Goal: Task Accomplishment & Management: Manage account settings

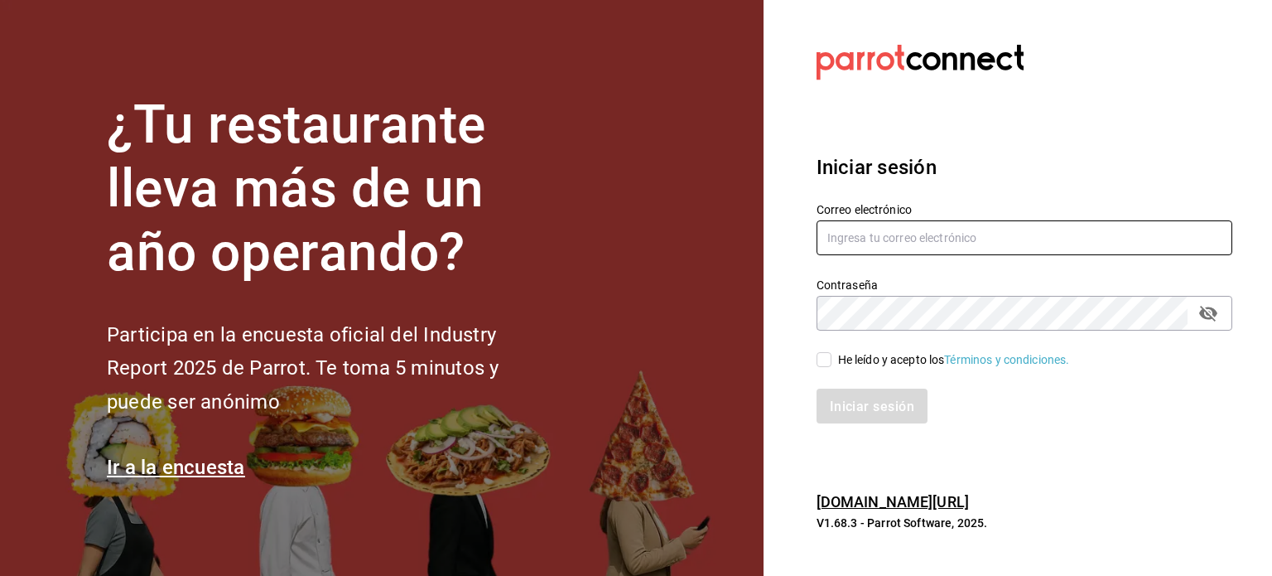
click at [970, 244] on input "text" at bounding box center [1025, 237] width 416 height 35
type input "[EMAIL_ADDRESS][DOMAIN_NAME]"
click at [826, 360] on input "He leído y acepto los Términos y condiciones." at bounding box center [824, 359] width 15 height 15
checkbox input "true"
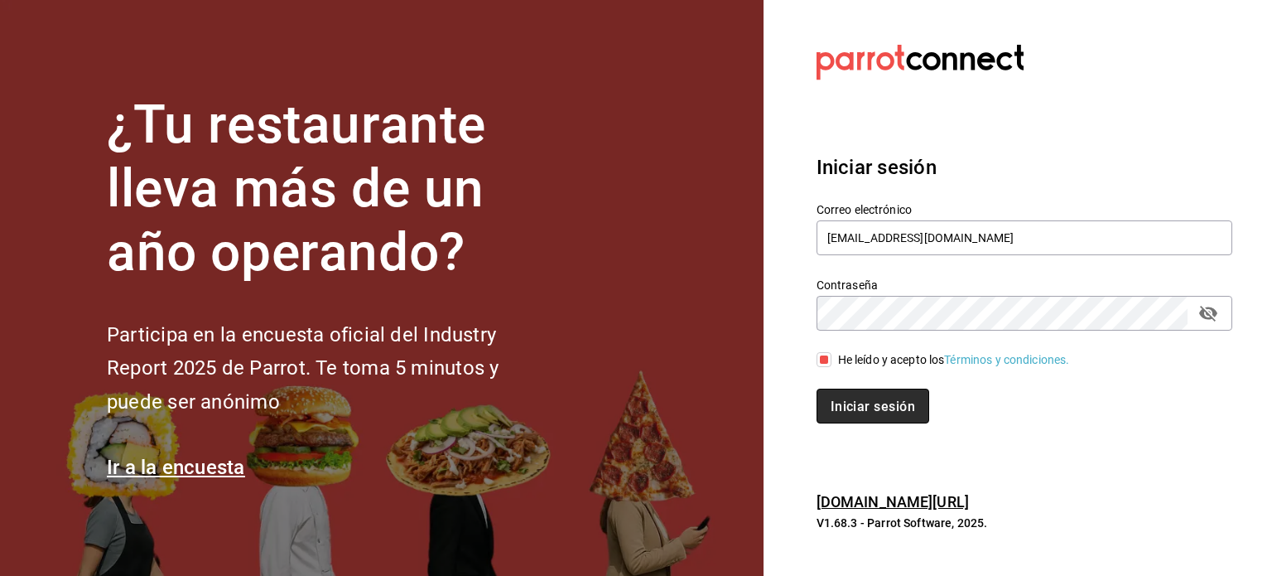
click at [857, 403] on font "Iniciar sesión" at bounding box center [873, 406] width 84 height 16
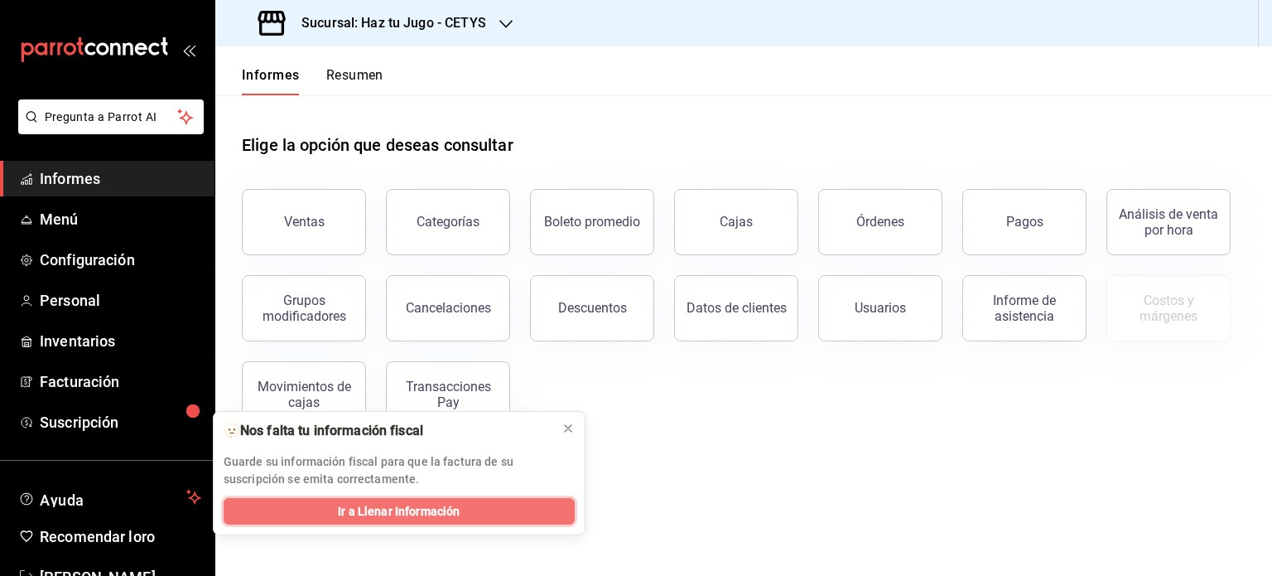
click at [437, 511] on font "Ir a Llenar Información" at bounding box center [399, 510] width 122 height 13
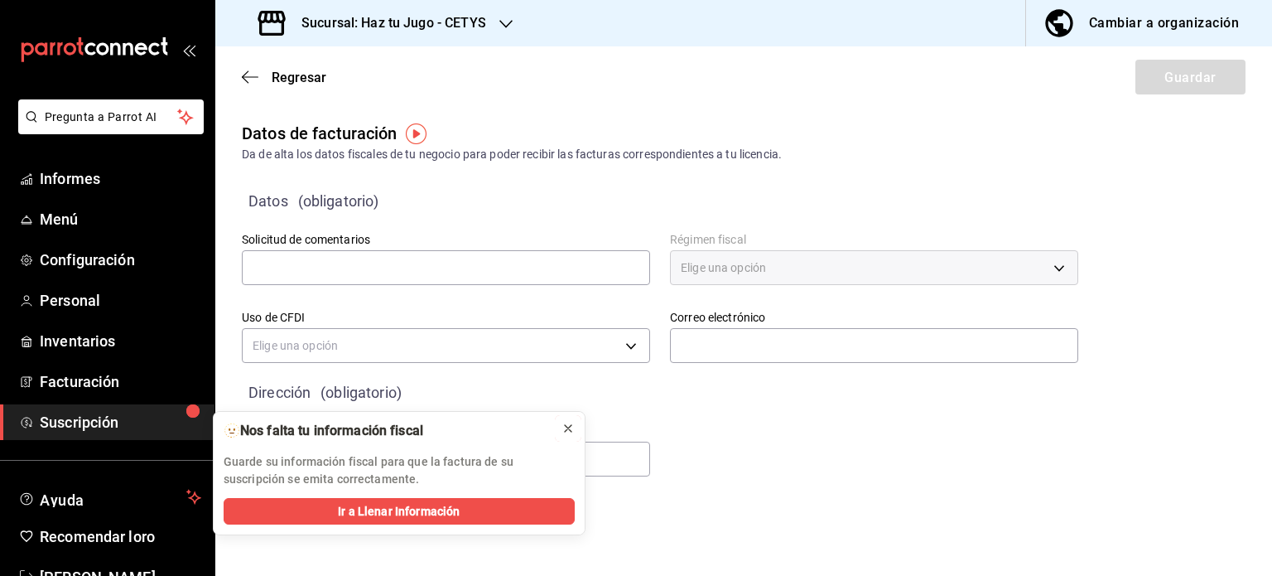
click at [570, 426] on icon at bounding box center [568, 428] width 7 height 7
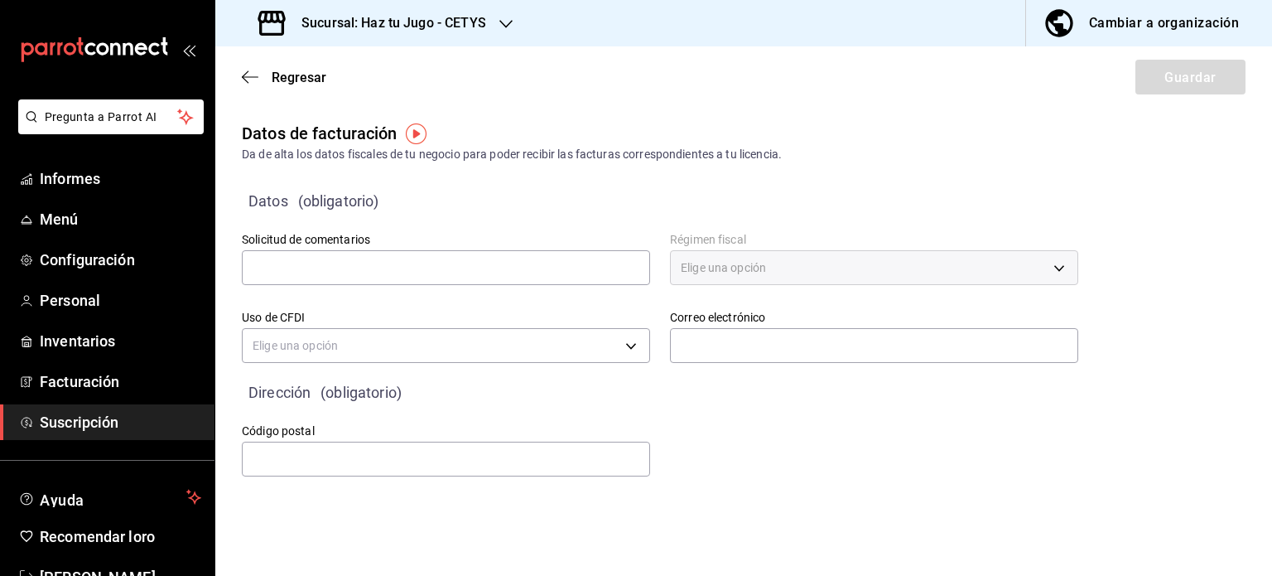
click at [726, 261] on font "Elige una opción" at bounding box center [723, 267] width 85 height 13
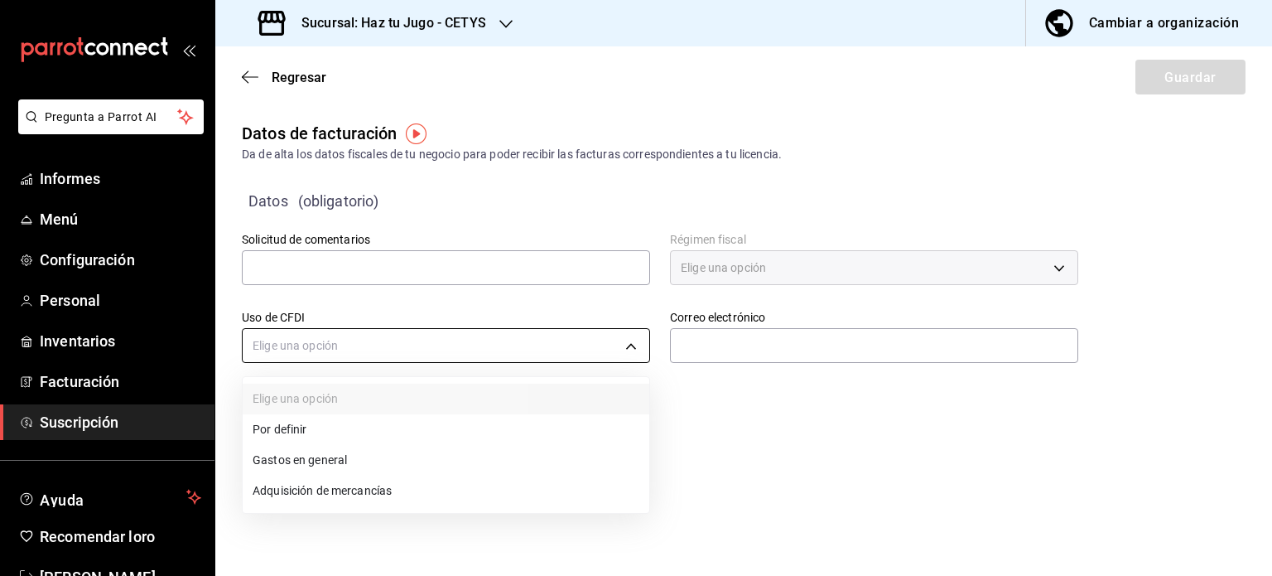
click at [533, 340] on body "Pregunta a Parrot AI Informes Menú Configuración Personal Inventarios Facturaci…" at bounding box center [636, 288] width 1272 height 576
click at [378, 469] on li "Gastos en general" at bounding box center [446, 462] width 407 height 31
type input "G03"
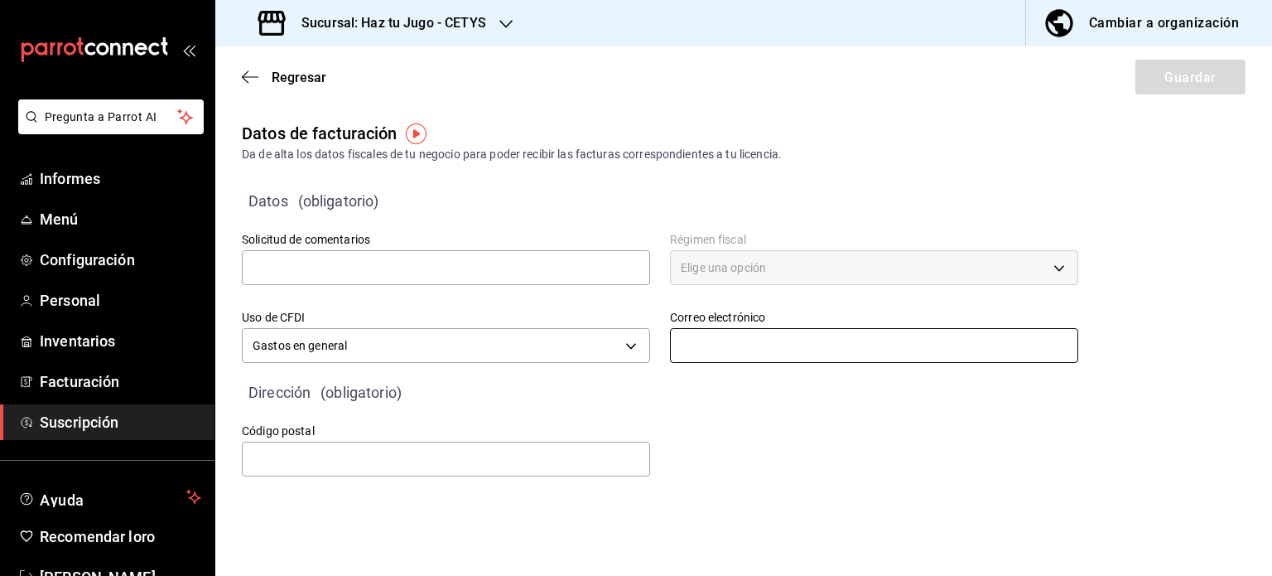
click at [722, 354] on input "text" at bounding box center [874, 345] width 408 height 35
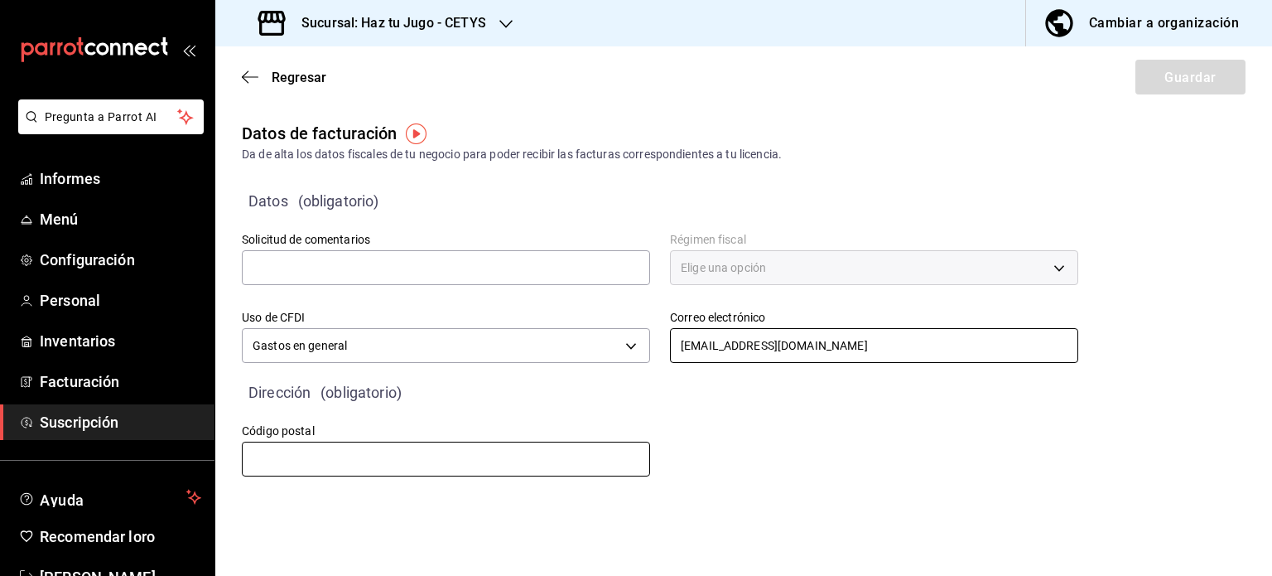
type input "[EMAIL_ADDRESS][DOMAIN_NAME]"
click at [334, 464] on input "text" at bounding box center [446, 459] width 408 height 35
type input "21354"
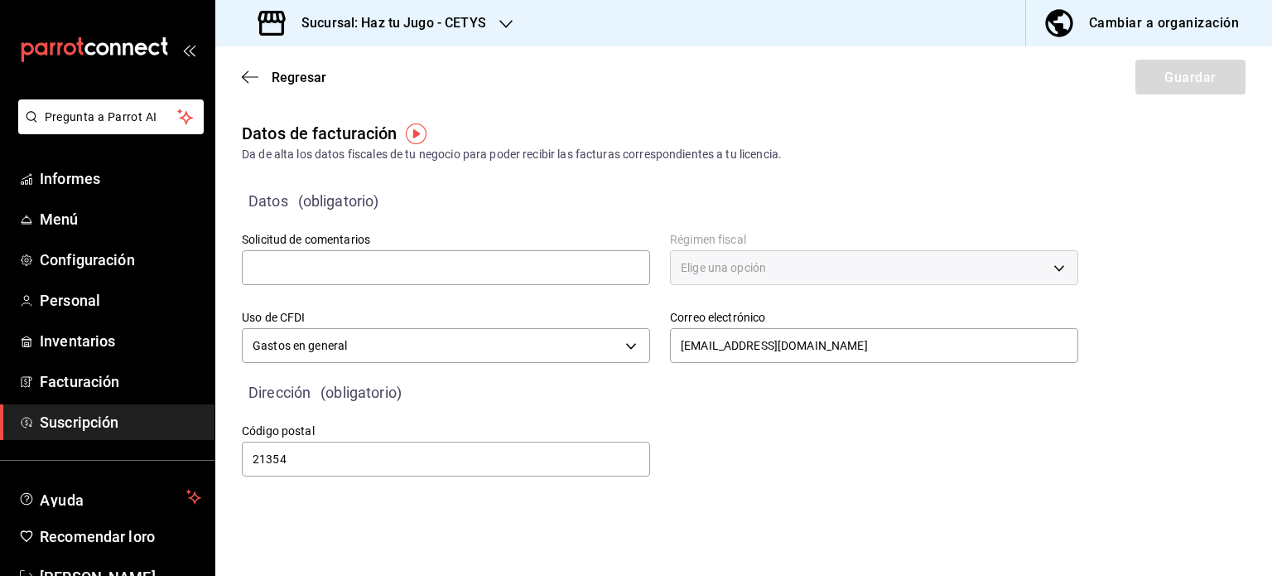
click at [954, 429] on div "Código postal 21354" at bounding box center [640, 431] width 876 height 95
click at [741, 275] on font "Elige una opción" at bounding box center [723, 267] width 85 height 17
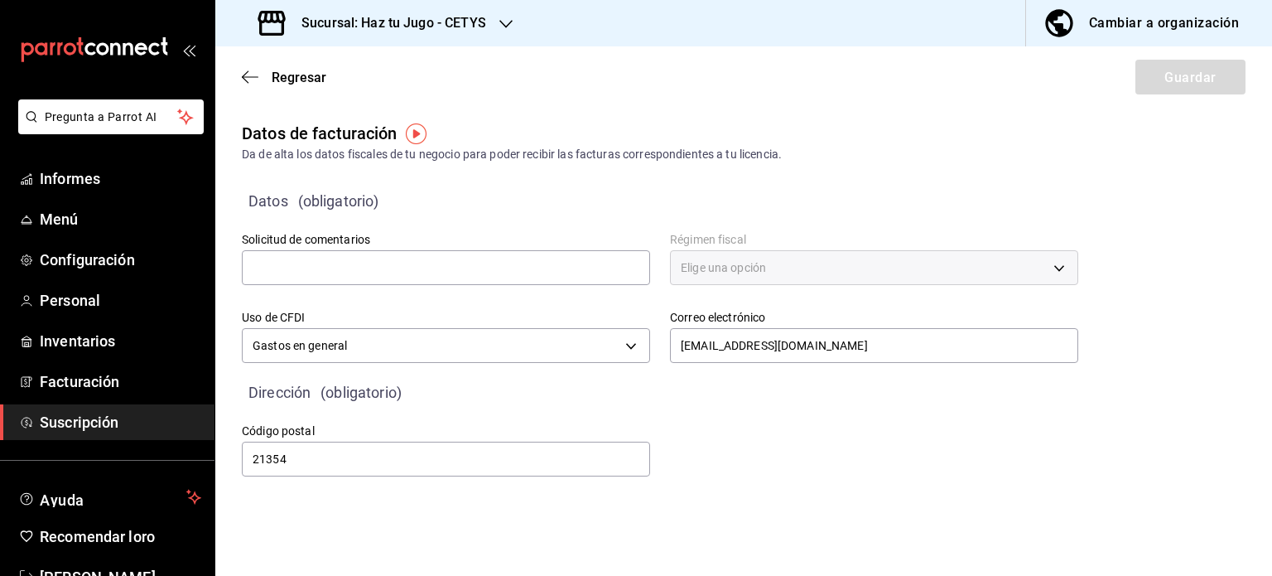
click at [741, 275] on font "Elige una opción" at bounding box center [723, 267] width 85 height 17
click at [544, 254] on input "text" at bounding box center [446, 267] width 408 height 35
type input "A"
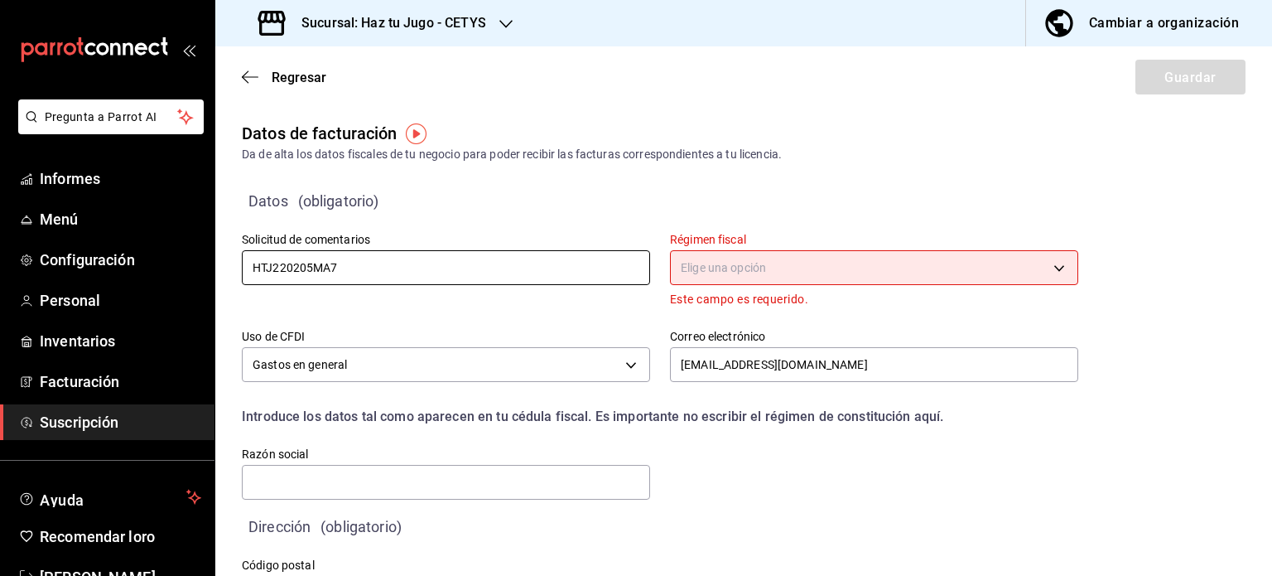
type input "HTJ220205MA7"
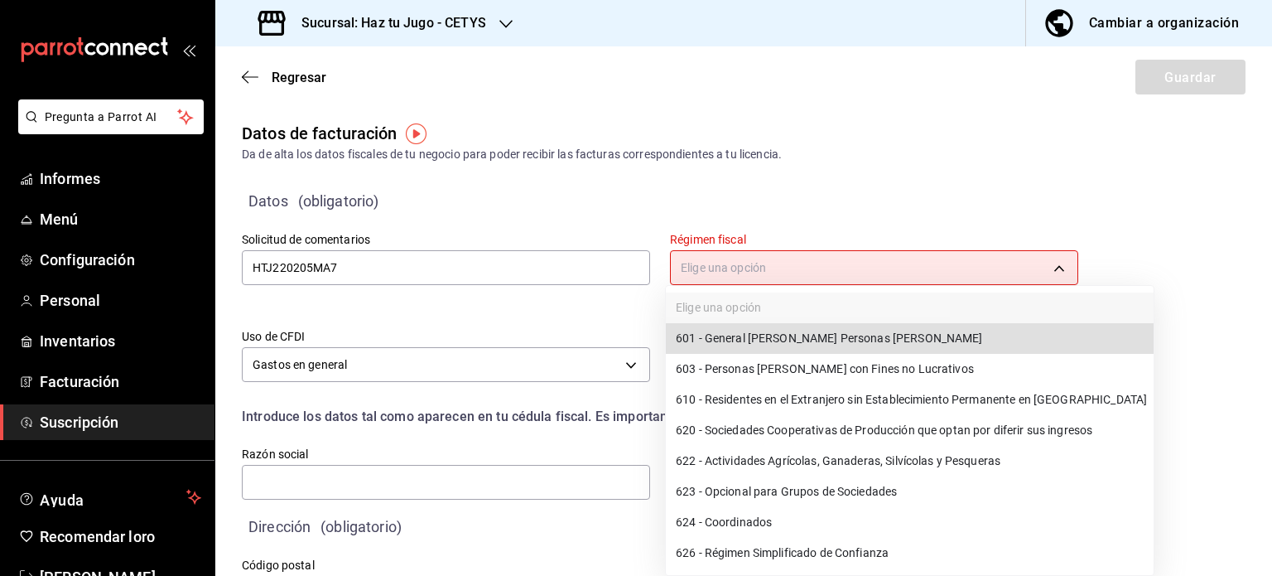
click at [838, 263] on body "Pregunta a Parrot AI Informes Menú Configuración Personal Inventarios Facturaci…" at bounding box center [636, 288] width 1272 height 576
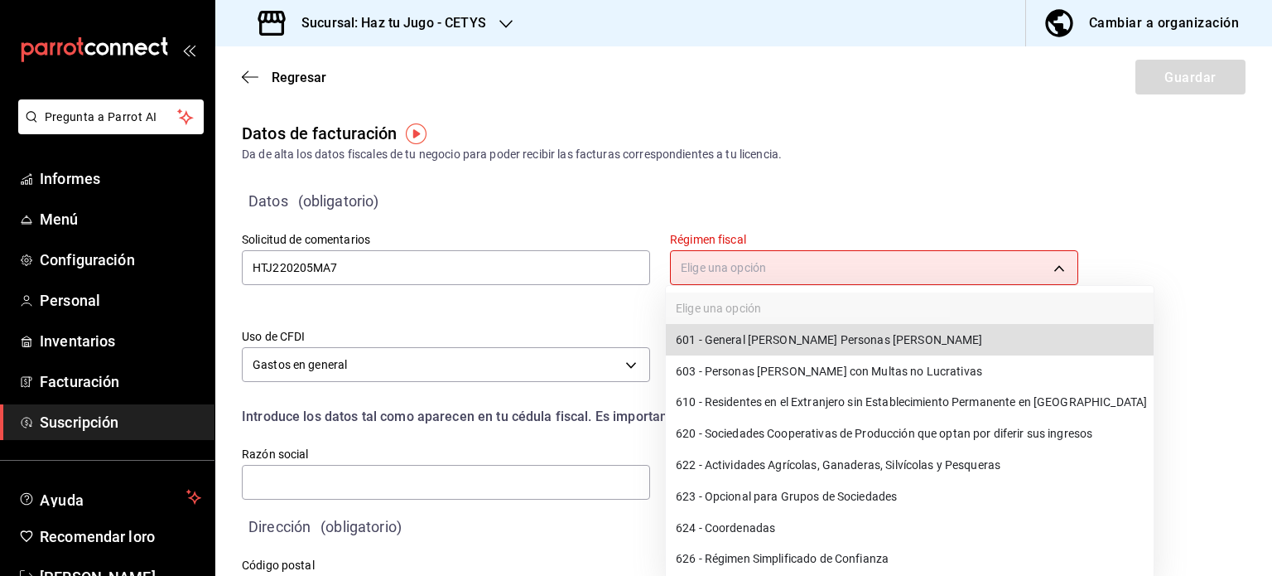
click at [781, 554] on font "626 - Régimen Simplificado de Confianza" at bounding box center [782, 558] width 213 height 13
type input "626"
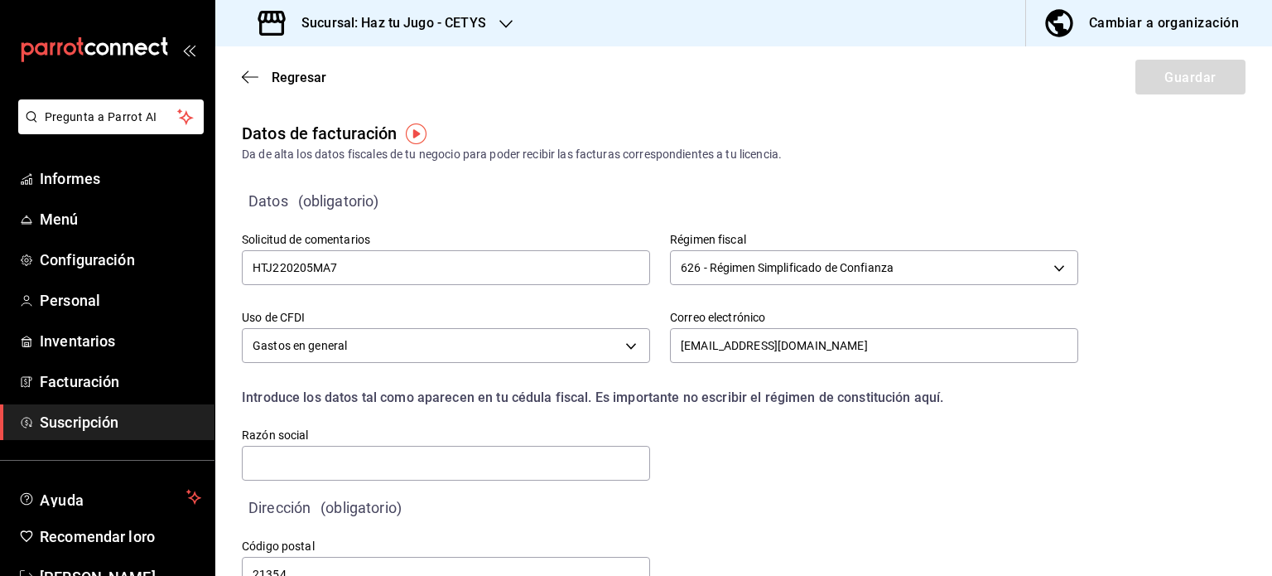
click at [858, 502] on div "Código postal 21354" at bounding box center [640, 546] width 876 height 95
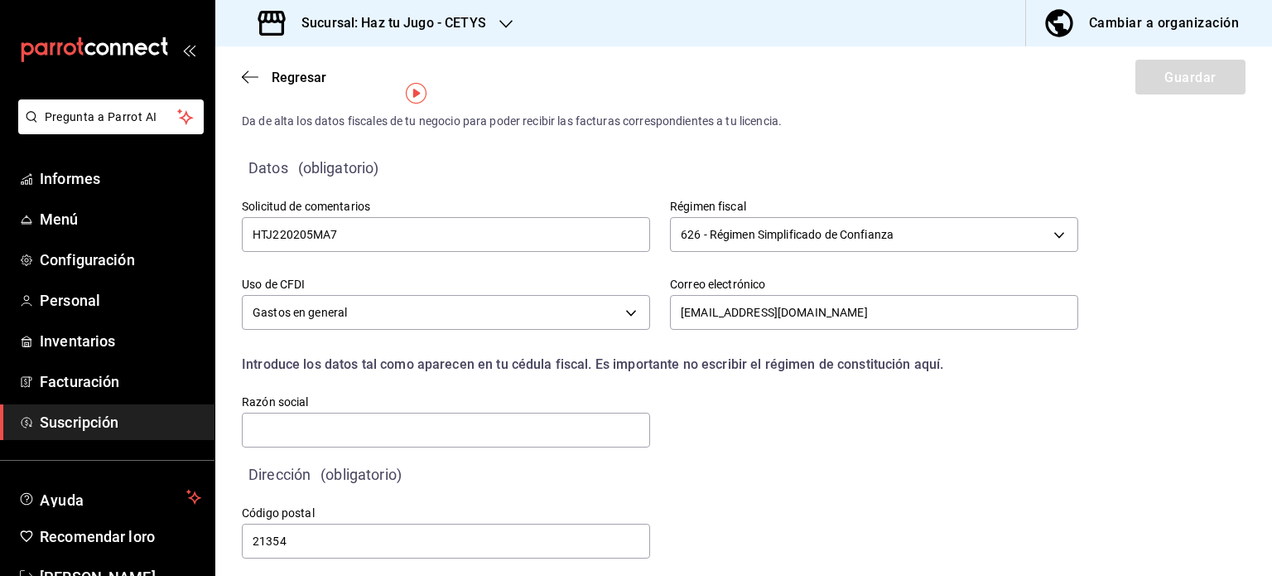
scroll to position [57, 0]
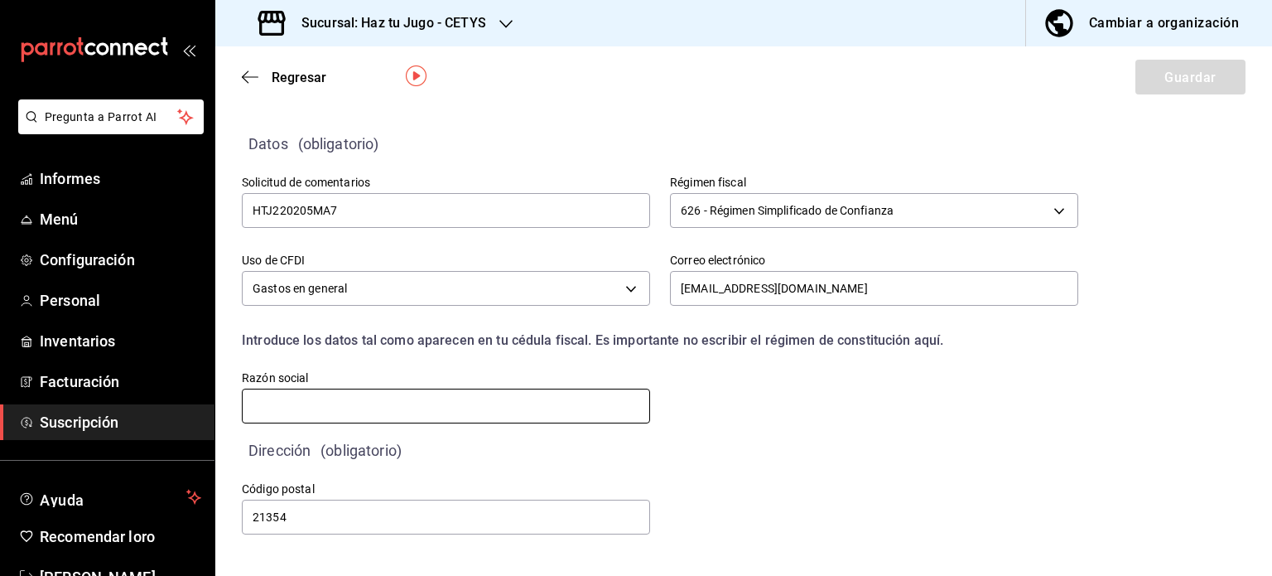
click at [421, 397] on input "text" at bounding box center [446, 406] width 408 height 35
type input "HAZ TU JUGO DEL NOROESTE"
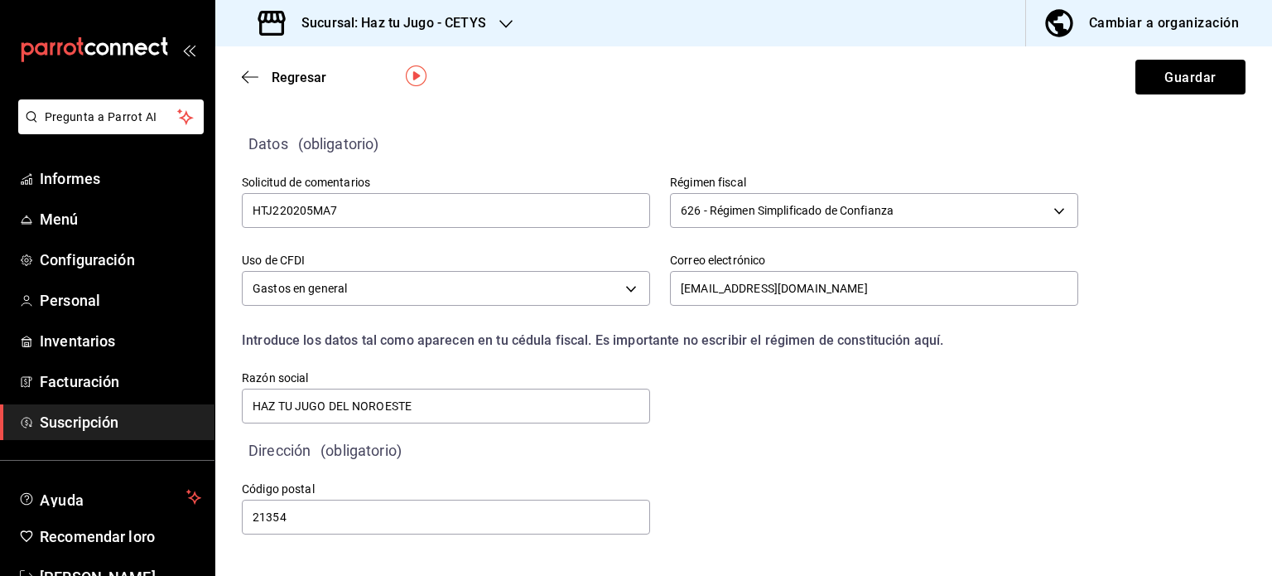
click at [887, 505] on div "Código postal 21354" at bounding box center [640, 489] width 876 height 95
click at [1165, 78] on font "Guardar" at bounding box center [1190, 77] width 51 height 16
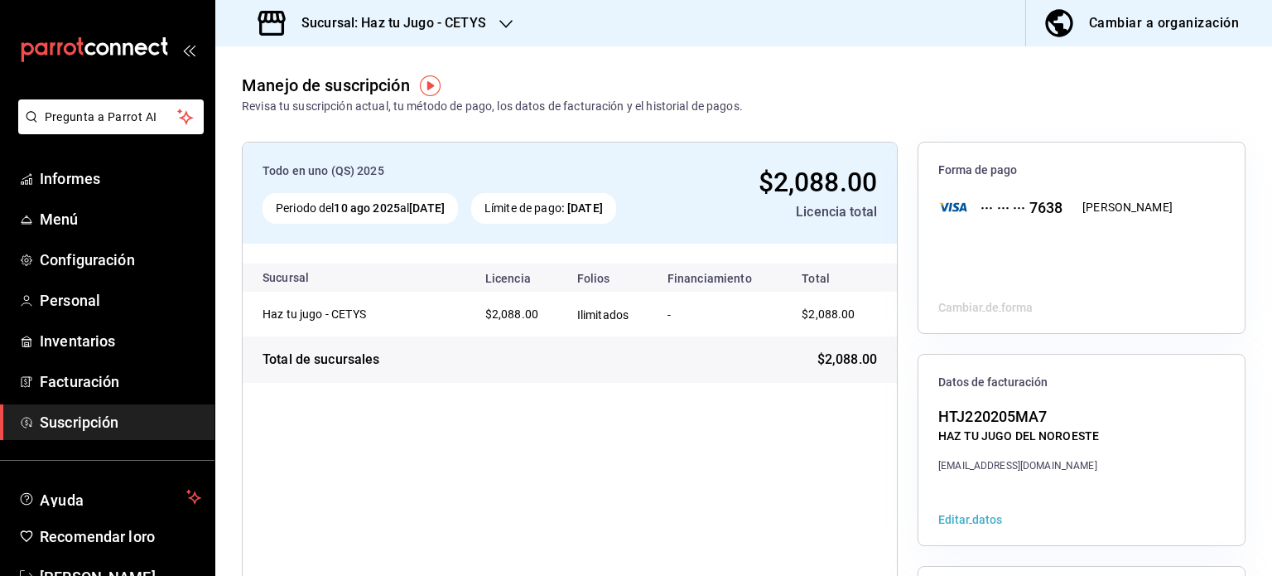
click at [960, 519] on font "Editar datos" at bounding box center [971, 519] width 64 height 13
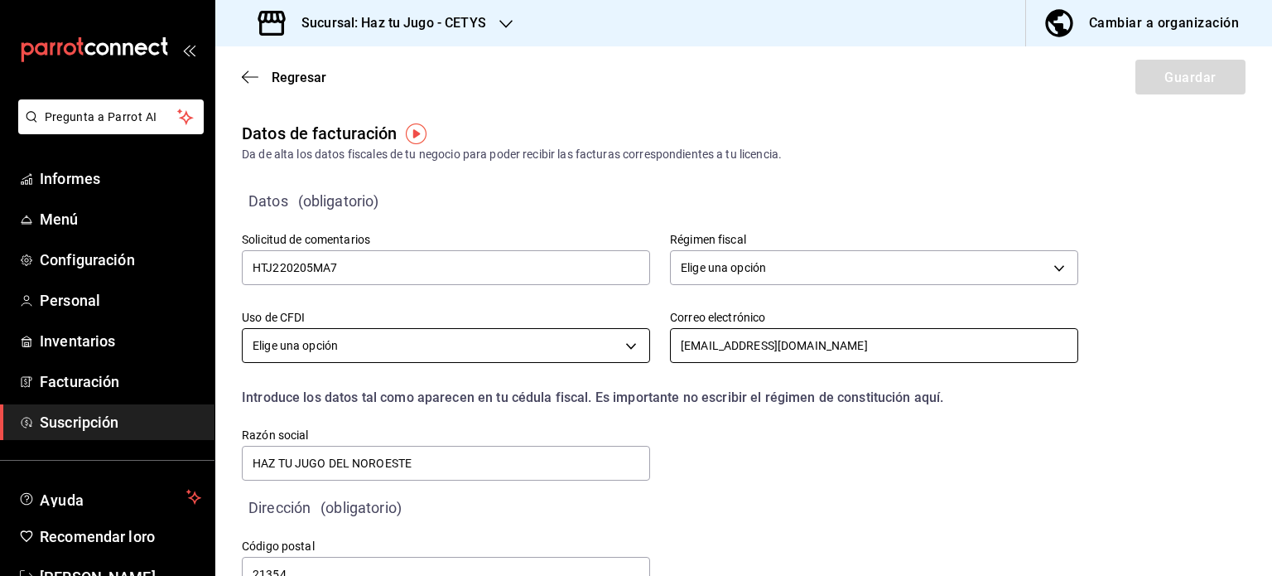
drag, startPoint x: 717, startPoint y: 344, endPoint x: 608, endPoint y: 355, distance: 109.1
click at [608, 355] on div "Solicitud de comentarios HTJ220205MA7 Régimen fiscal Elige una opción 626 Uso d…" at bounding box center [640, 337] width 876 height 291
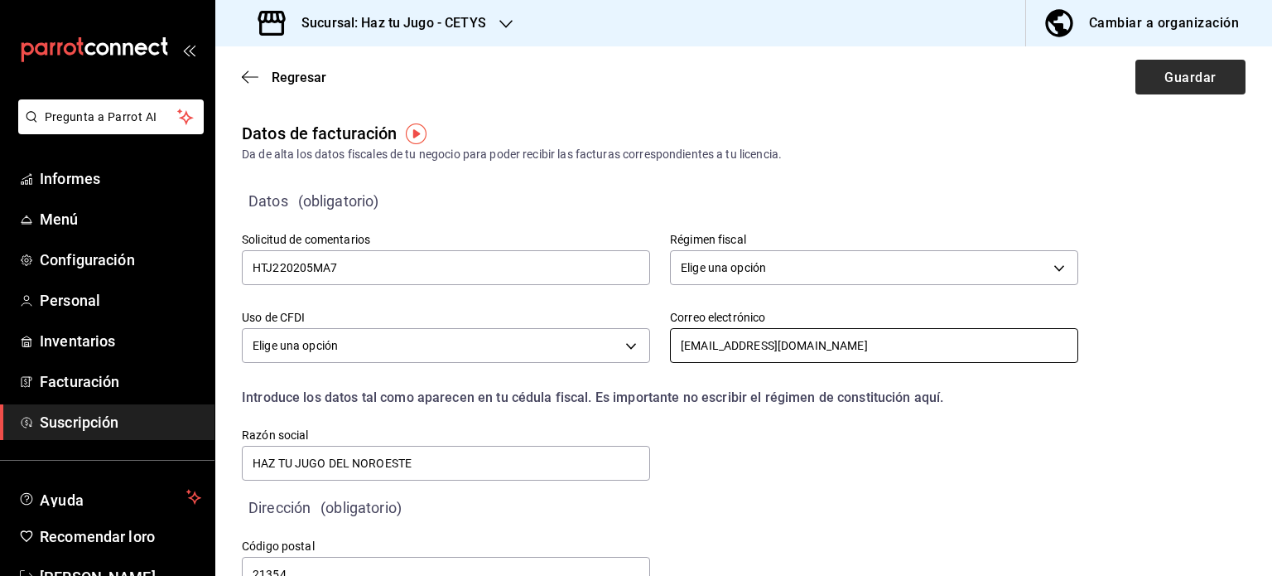
type input "[EMAIL_ADDRESS][DOMAIN_NAME]"
click at [1183, 76] on font "Guardar" at bounding box center [1190, 77] width 51 height 16
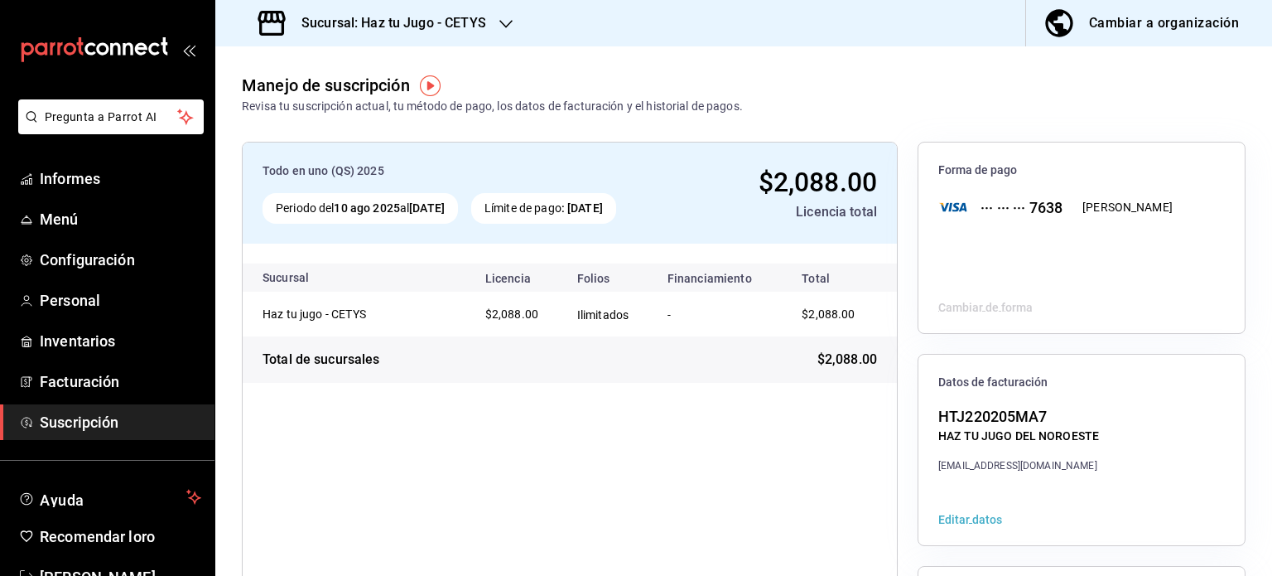
click at [351, 516] on div "Todo en uno (QS) 2025 Periodo del [DATE] al [DATE] Límite de pago : [DATE] $2,0…" at bounding box center [570, 450] width 656 height 616
click at [501, 22] on icon "button" at bounding box center [506, 24] width 13 height 8
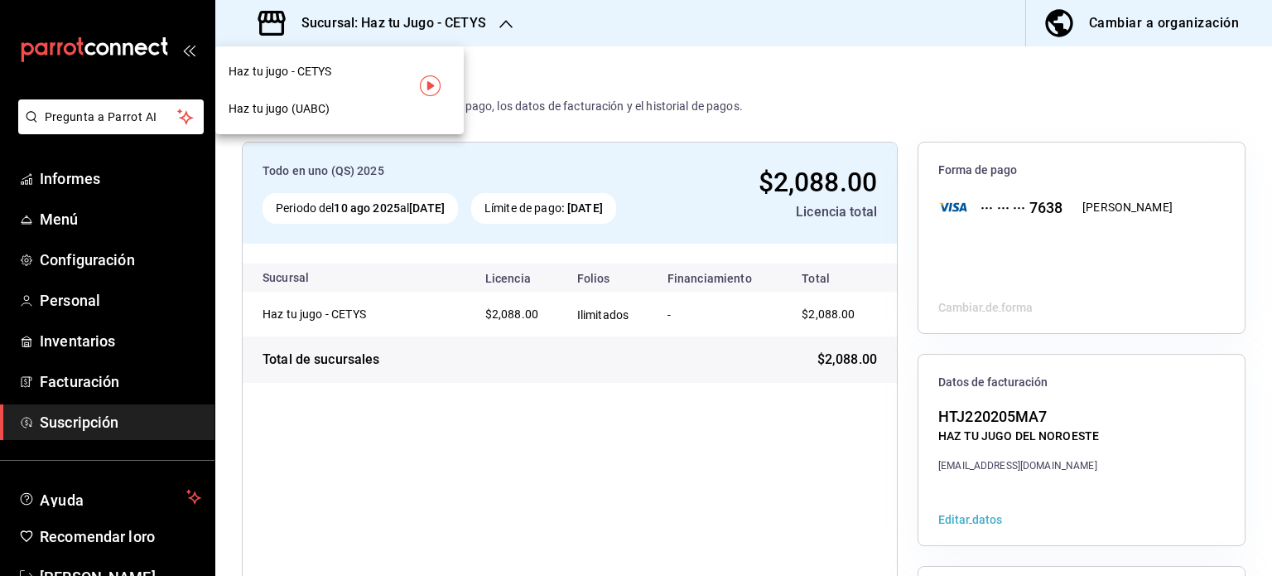
click at [329, 113] on font "Haz tu jugo (UABC)" at bounding box center [279, 108] width 101 height 13
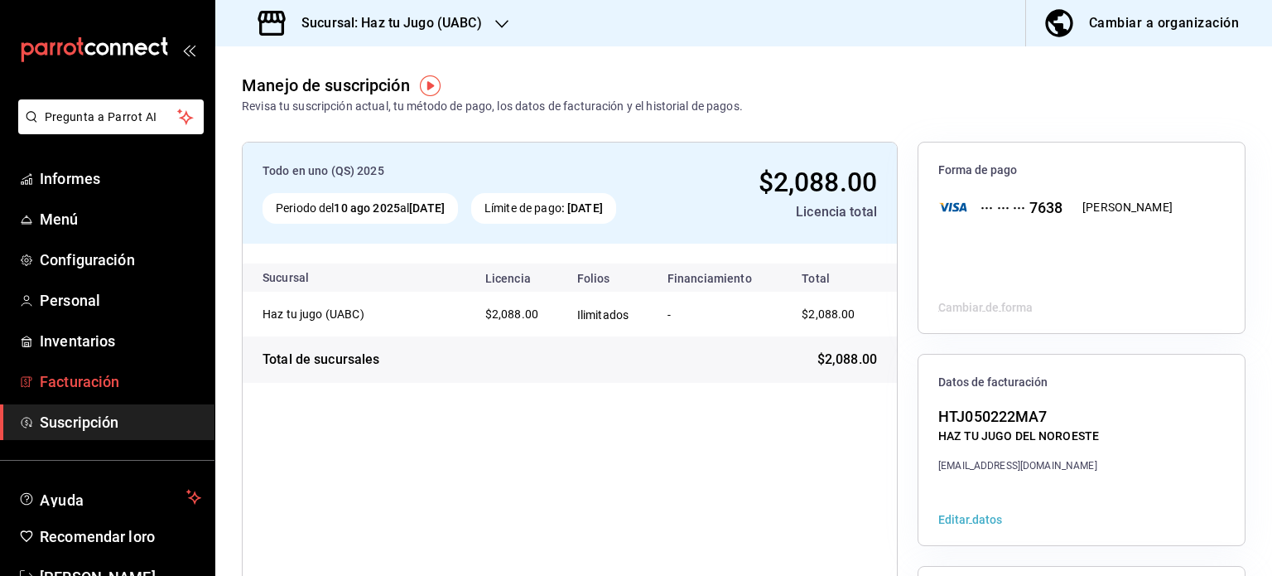
click at [103, 370] on span "Facturación" at bounding box center [121, 381] width 162 height 22
